Goal: Task Accomplishment & Management: Manage account settings

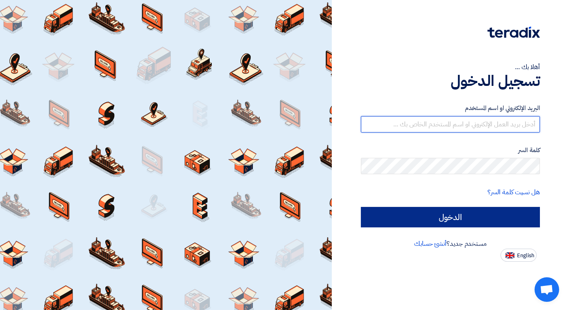
type input "[EMAIL_ADDRESS][DOMAIN_NAME]"
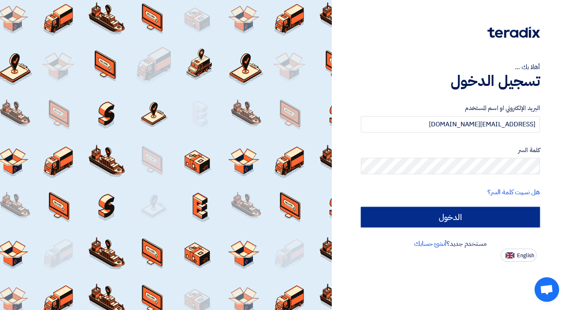
click at [455, 216] on input "الدخول" at bounding box center [450, 217] width 179 height 20
type input "Sign in"
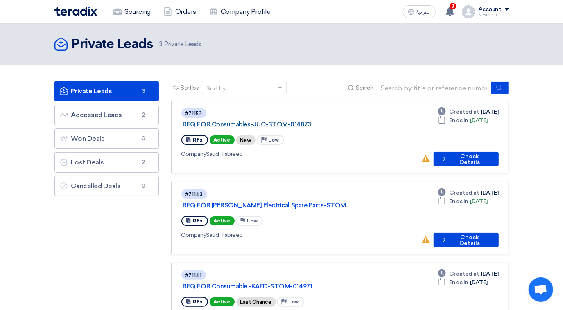
click at [279, 121] on link "RFQ FOR Consumables-JUC-STOM-014873" at bounding box center [285, 124] width 205 height 7
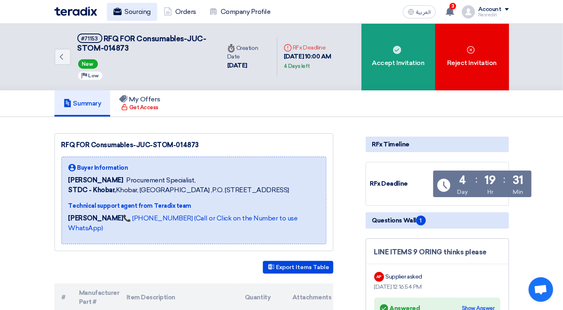
click at [139, 13] on link "Sourcing" at bounding box center [132, 12] width 50 height 18
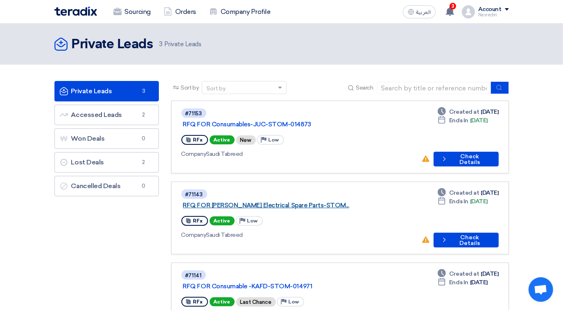
click at [269, 202] on link "RFQ FOR [PERSON_NAME] Electrical Spare Parts-STOM..." at bounding box center [285, 205] width 205 height 7
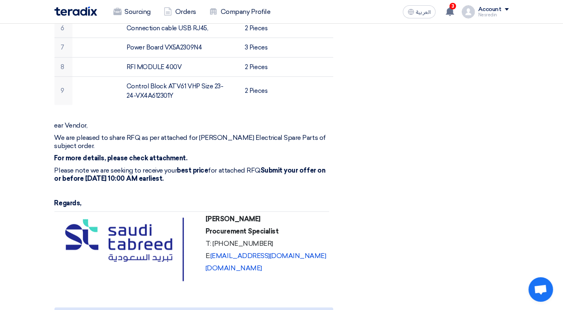
scroll to position [186, 0]
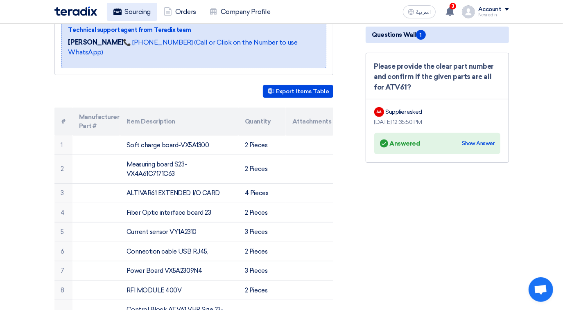
click at [142, 10] on link "Sourcing" at bounding box center [132, 12] width 50 height 18
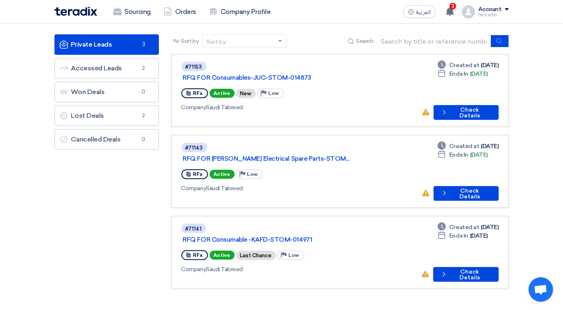
scroll to position [74, 0]
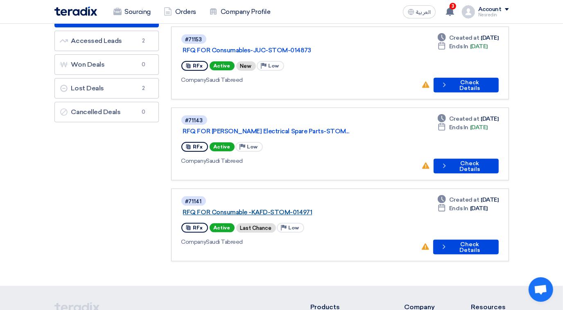
click at [254, 209] on link "RFQ FOR Consumable -KAFD-STOM-014971" at bounding box center [285, 212] width 205 height 7
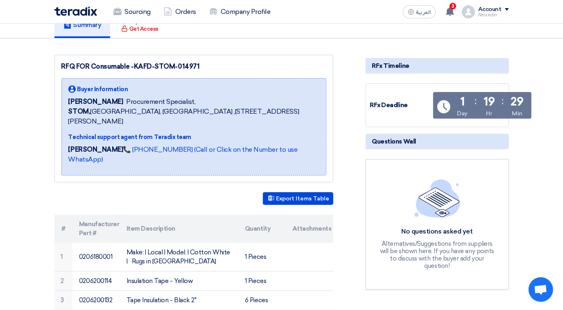
scroll to position [74, 0]
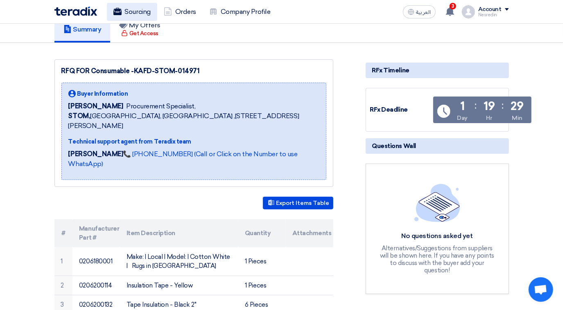
click at [128, 13] on link "Sourcing" at bounding box center [132, 12] width 50 height 18
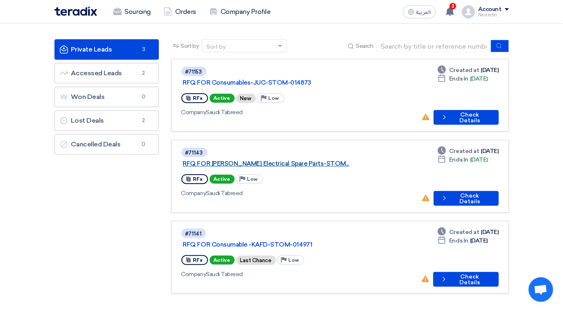
scroll to position [37, 0]
